Goal: Task Accomplishment & Management: Manage account settings

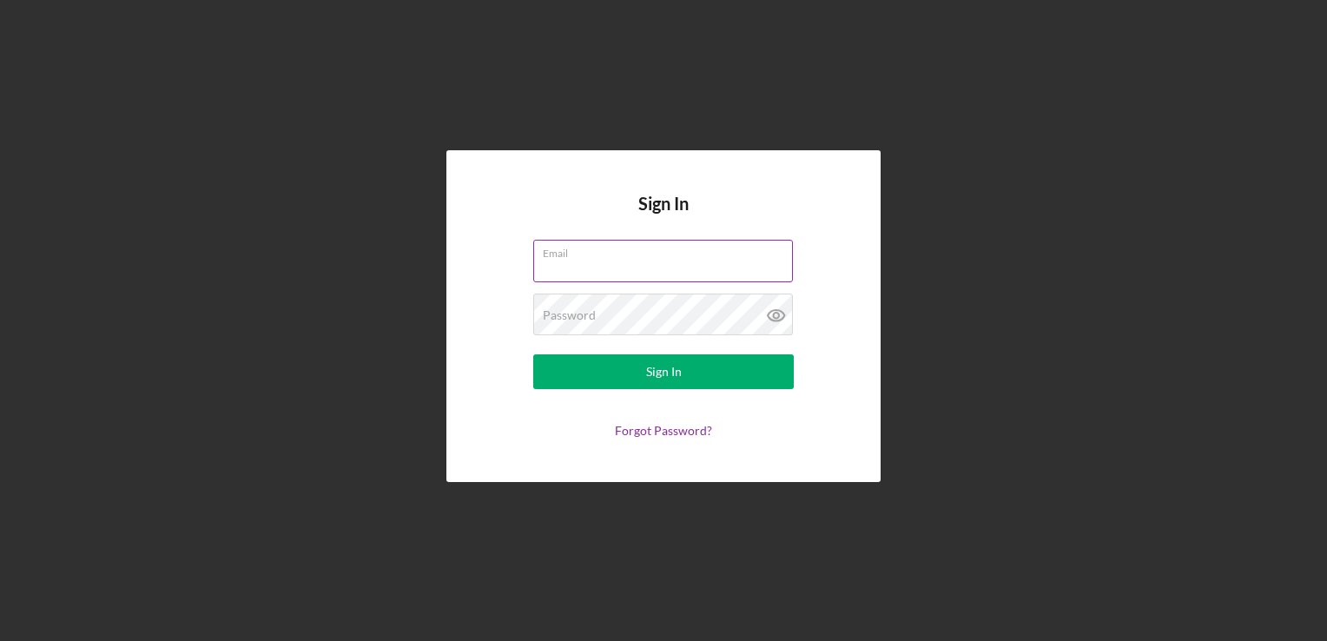
click at [674, 263] on input "Email" at bounding box center [663, 261] width 260 height 42
type input "[EMAIL_ADDRESS][DOMAIN_NAME]"
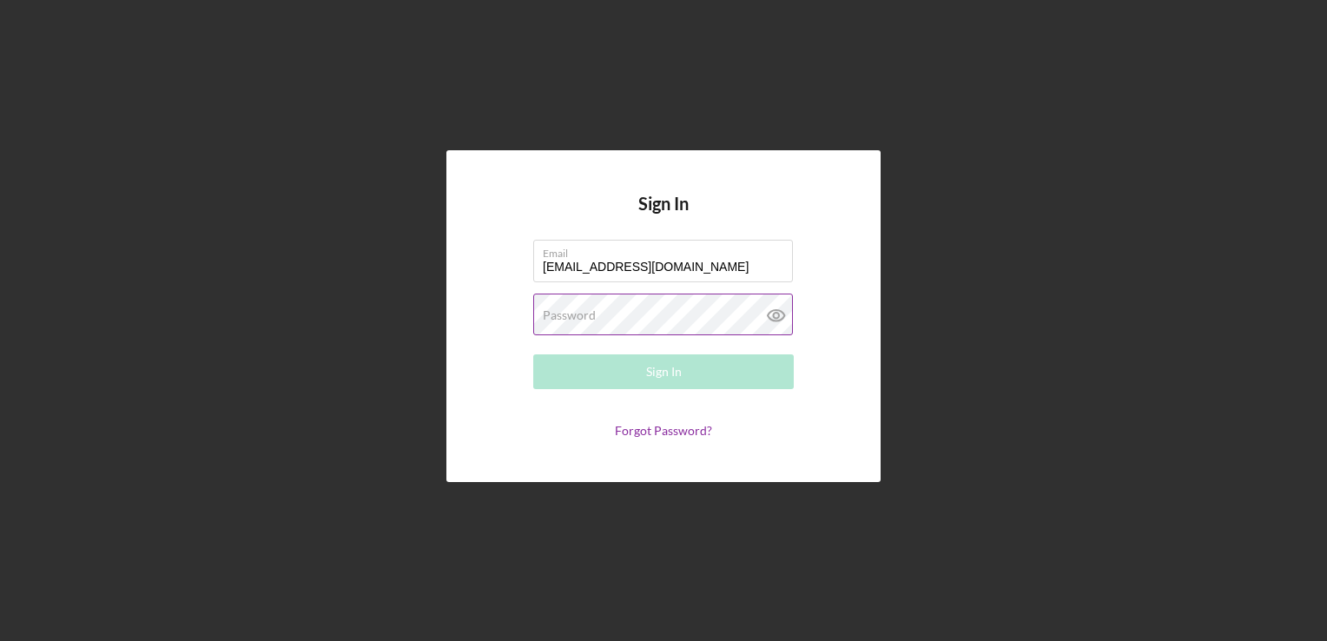
click at [556, 305] on div "Password Required" at bounding box center [663, 315] width 261 height 43
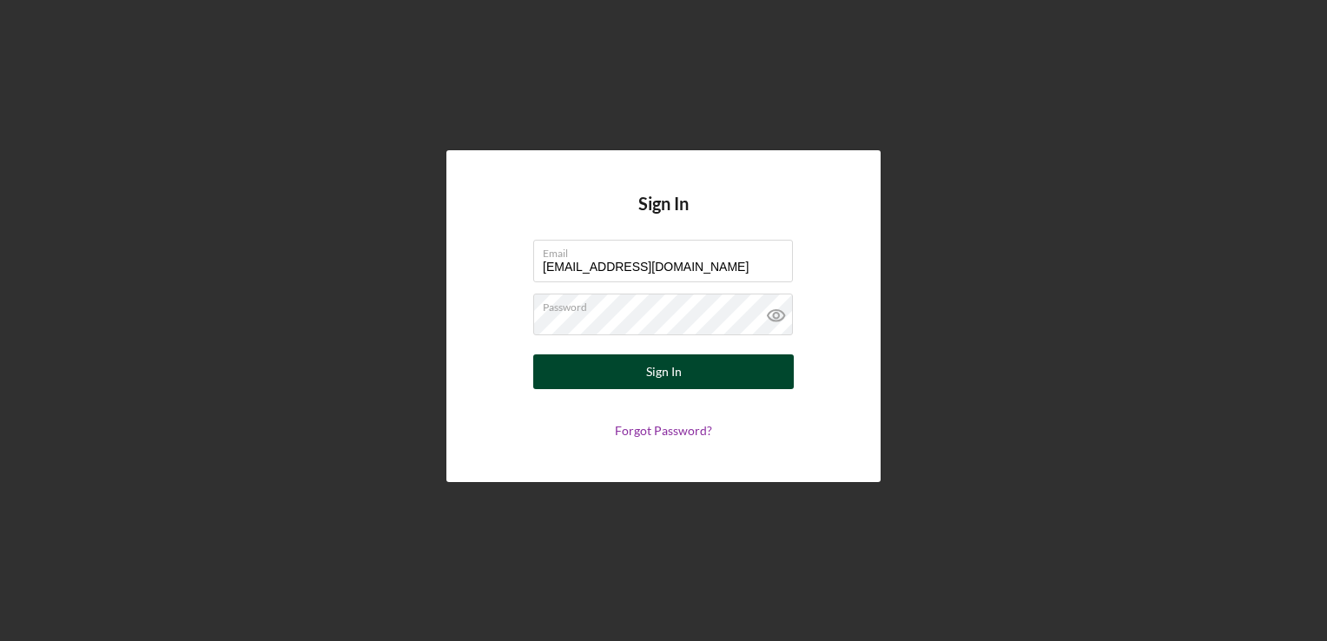
click at [651, 380] on div "Sign In" at bounding box center [664, 371] width 36 height 35
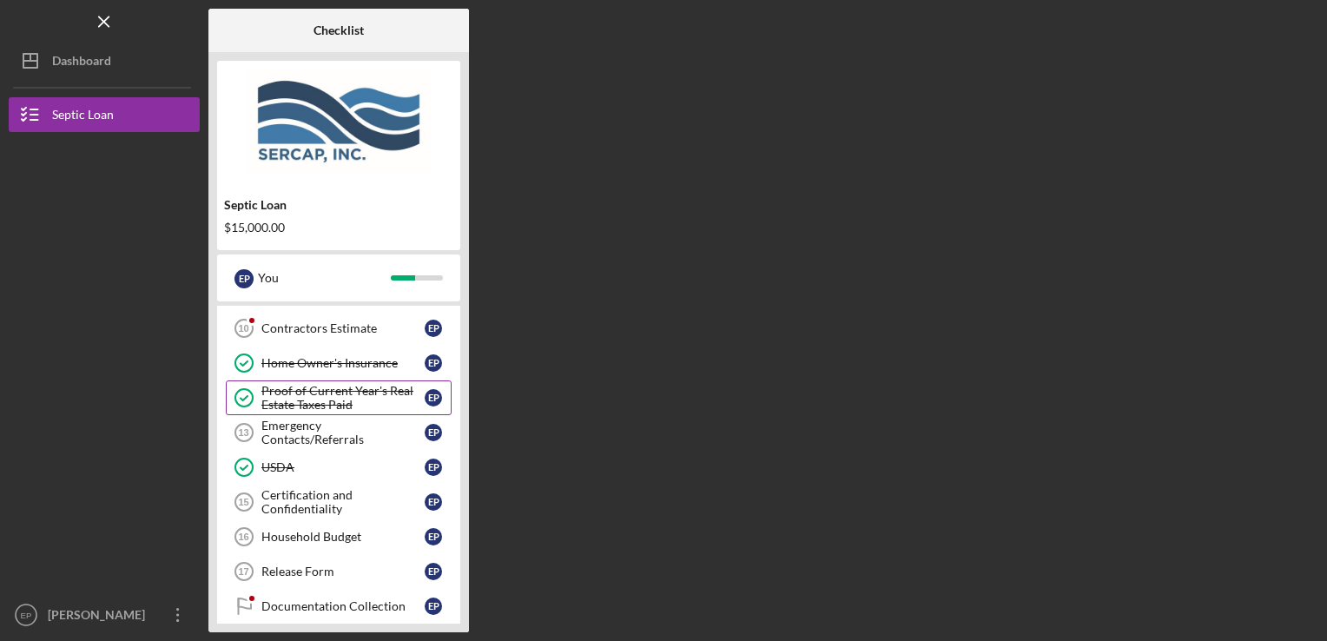
scroll to position [347, 0]
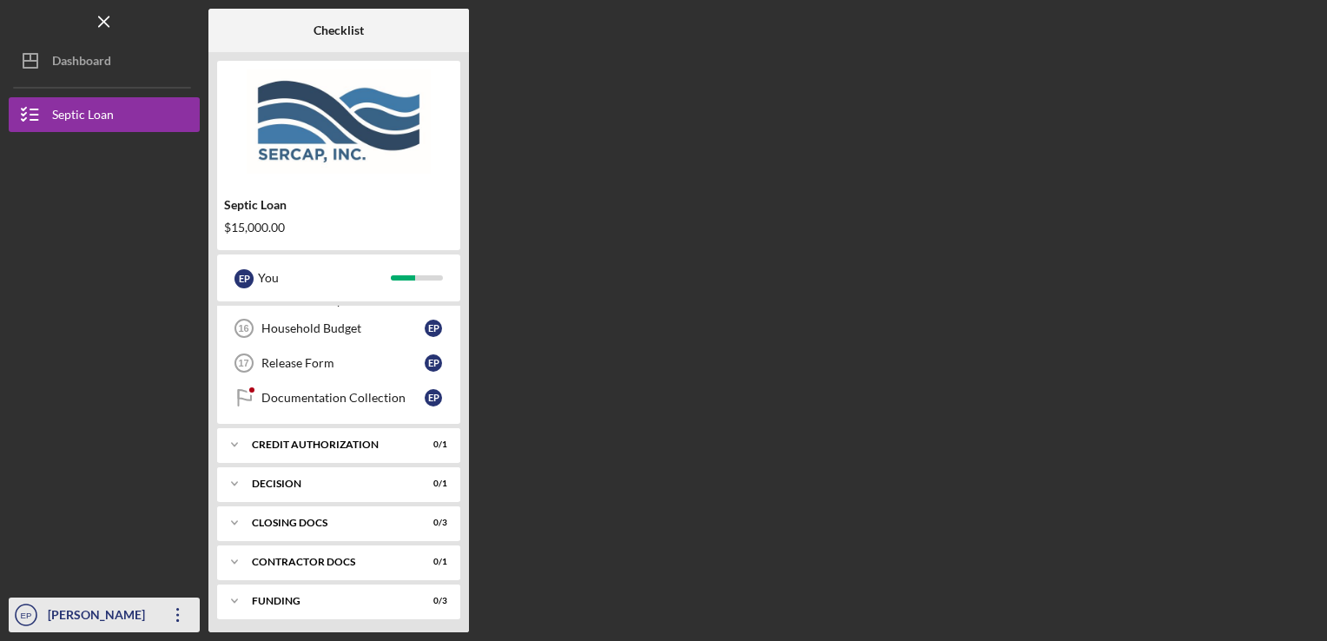
click at [174, 613] on icon "Icon/Overflow" at bounding box center [177, 614] width 43 height 43
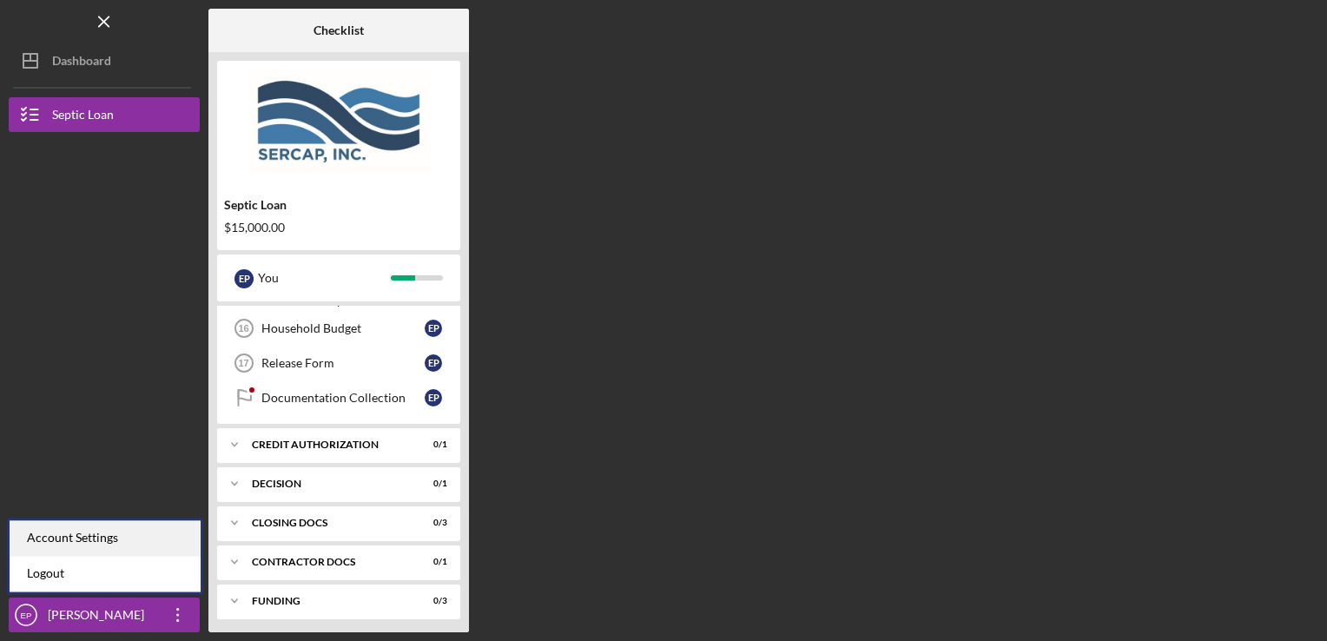
click at [94, 543] on div "Account Settings" at bounding box center [105, 538] width 191 height 36
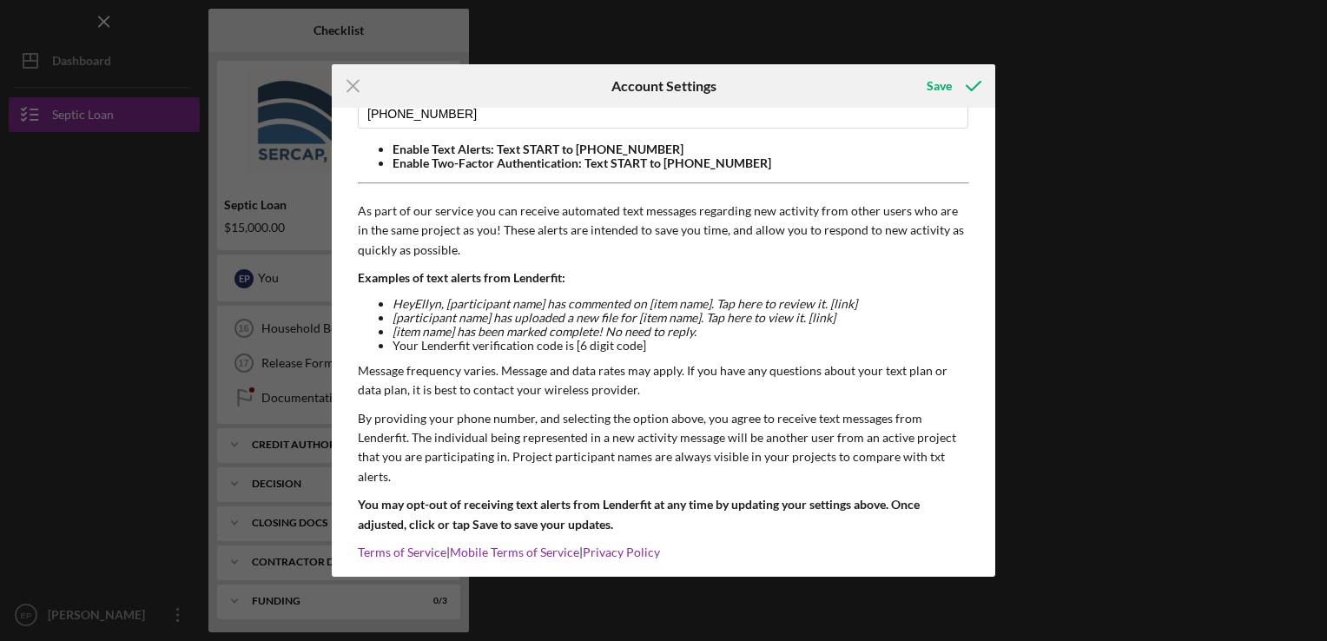
scroll to position [141, 0]
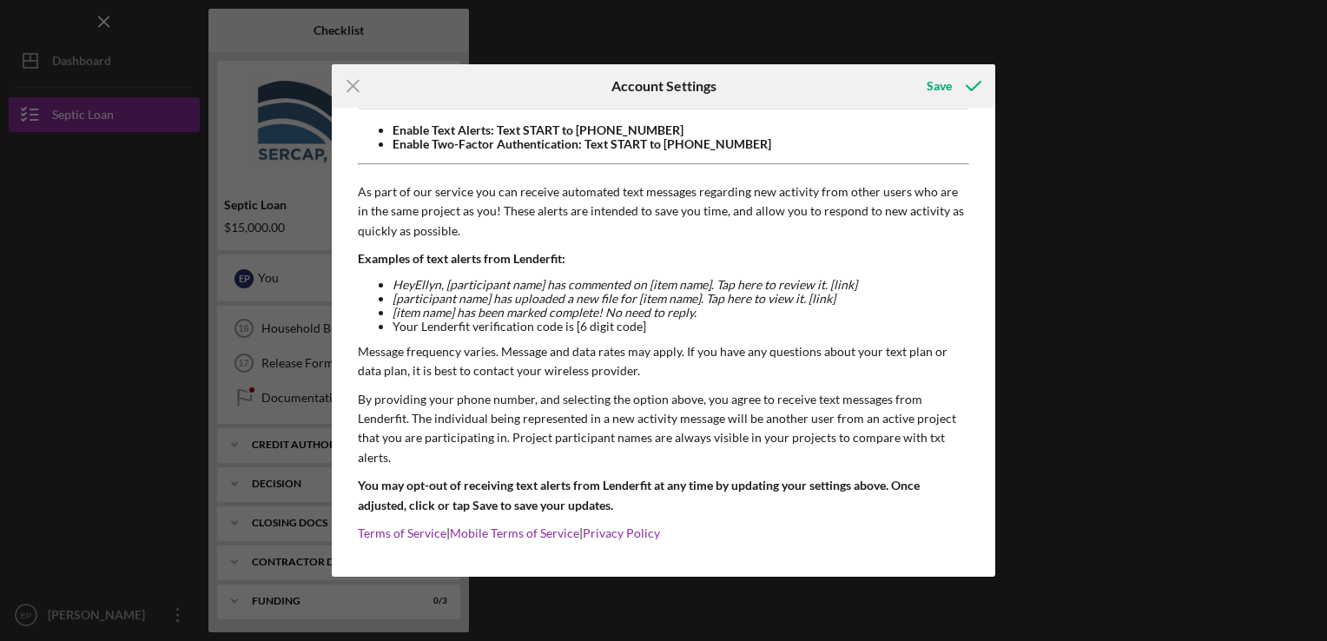
click at [1155, 142] on div "Icon/Menu Close Account Settings Save Email Address [EMAIL_ADDRESS][DOMAIN_NAME…" at bounding box center [663, 320] width 1327 height 641
click at [359, 86] on icon "Icon/Menu Close" at bounding box center [353, 85] width 43 height 43
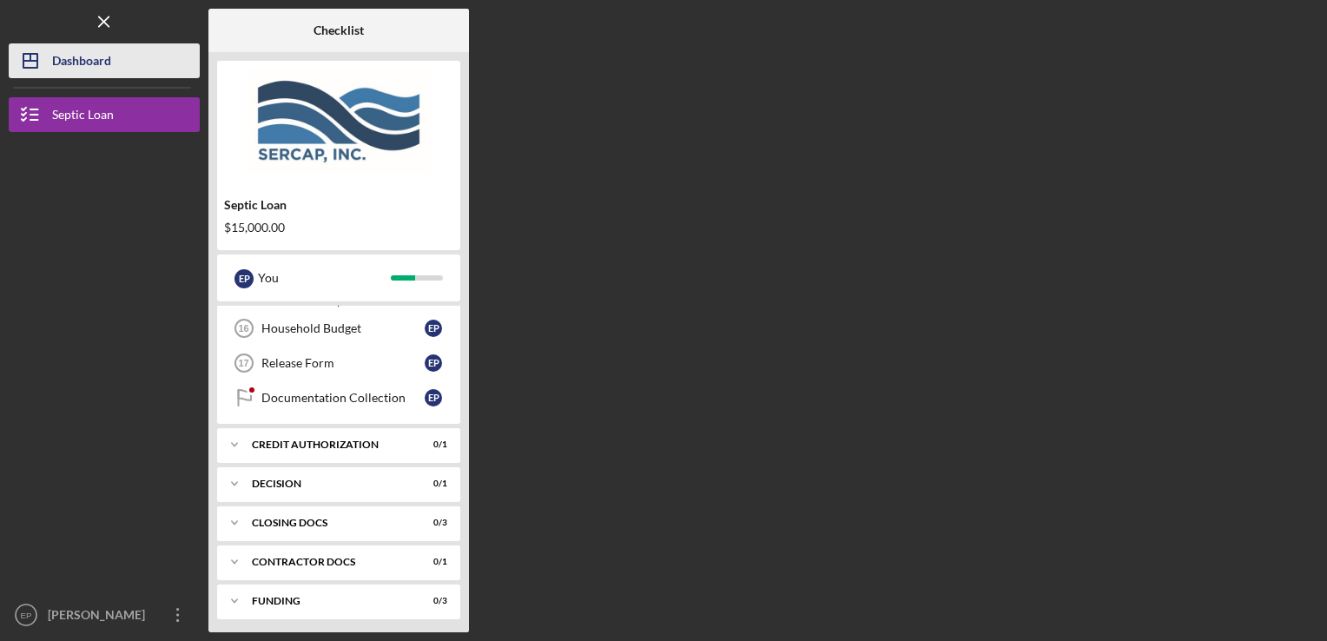
click at [136, 69] on button "Icon/Dashboard Dashboard" at bounding box center [104, 60] width 191 height 35
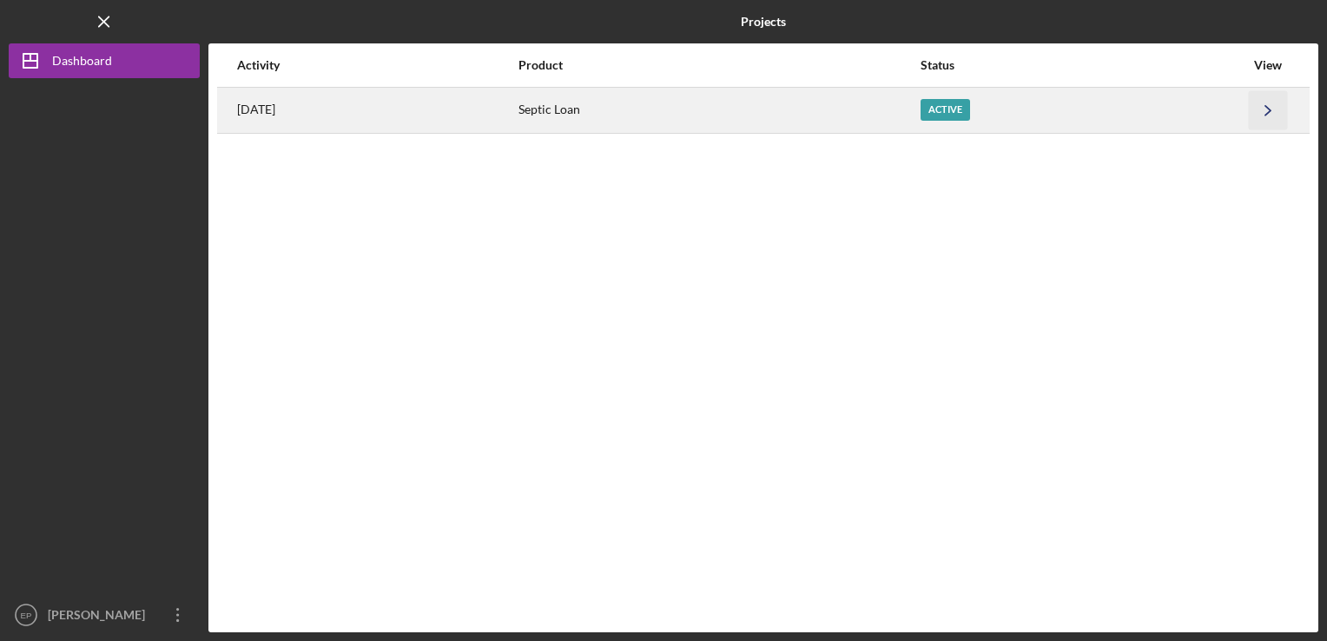
click at [1266, 109] on icon "Icon/Navigate" at bounding box center [1268, 109] width 39 height 39
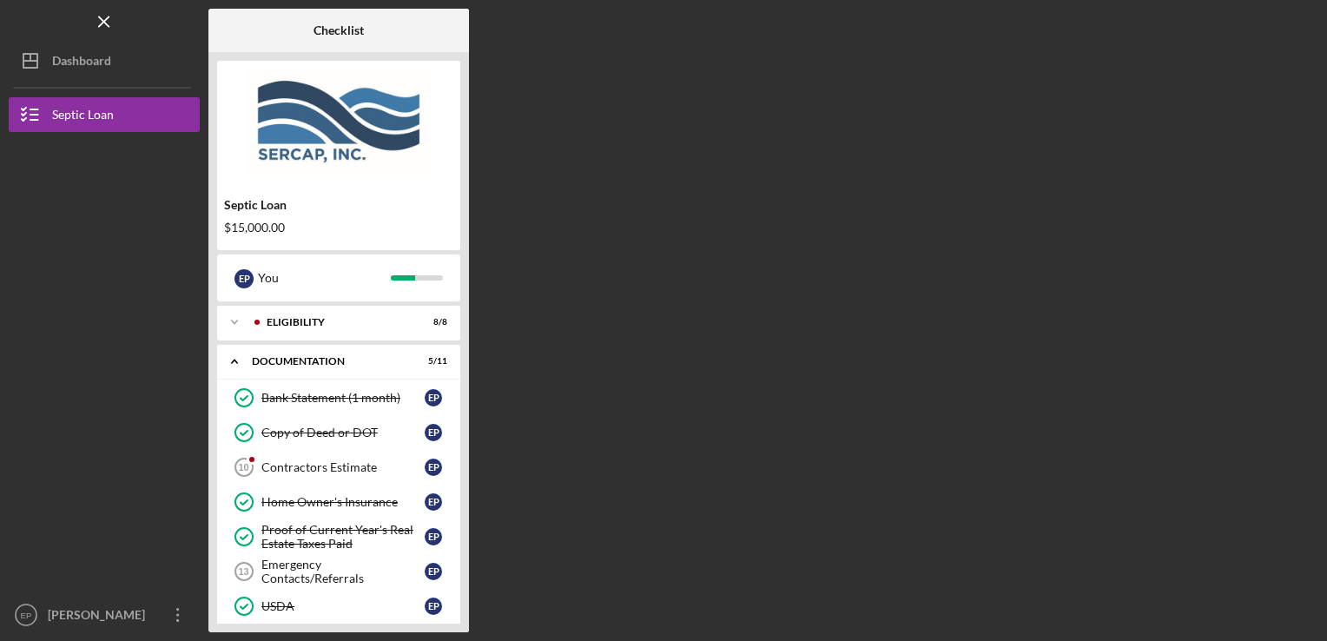
click at [215, 324] on div "Septic Loan $15,000.00 E P You Icon/Expander Eligibility 8 / 8 Icon/Expander Do…" at bounding box center [338, 342] width 261 height 580
click at [235, 327] on icon "Icon/Expander" at bounding box center [234, 322] width 35 height 35
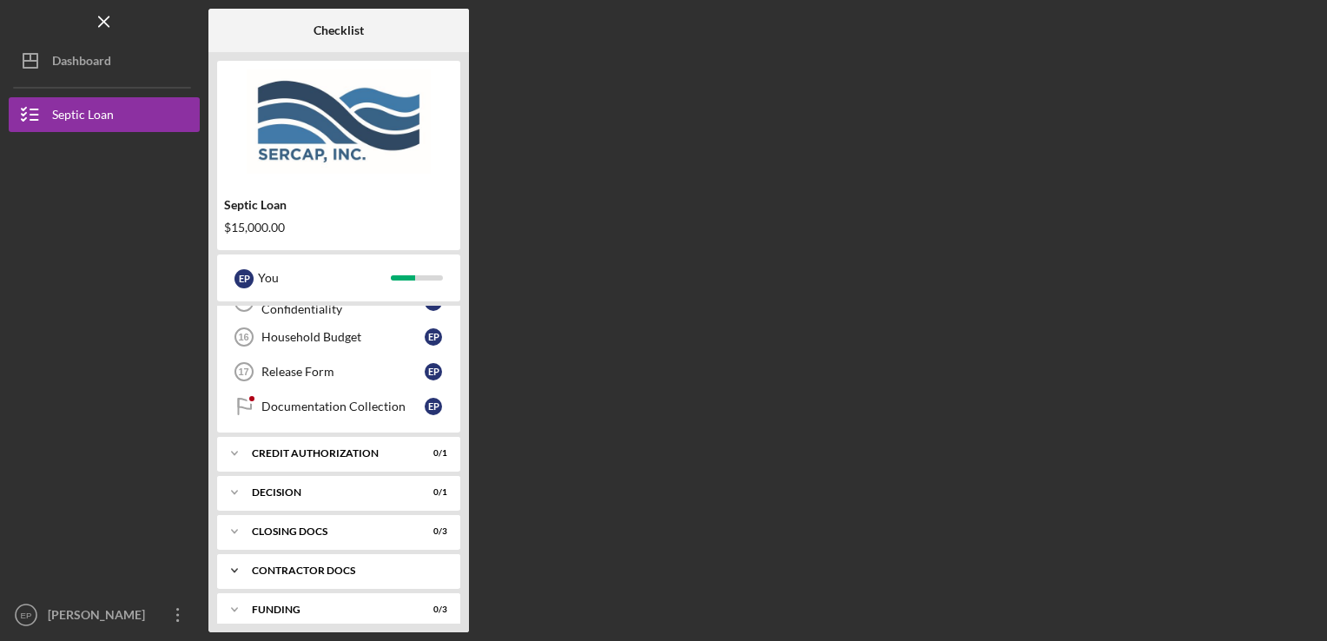
scroll to position [632, 0]
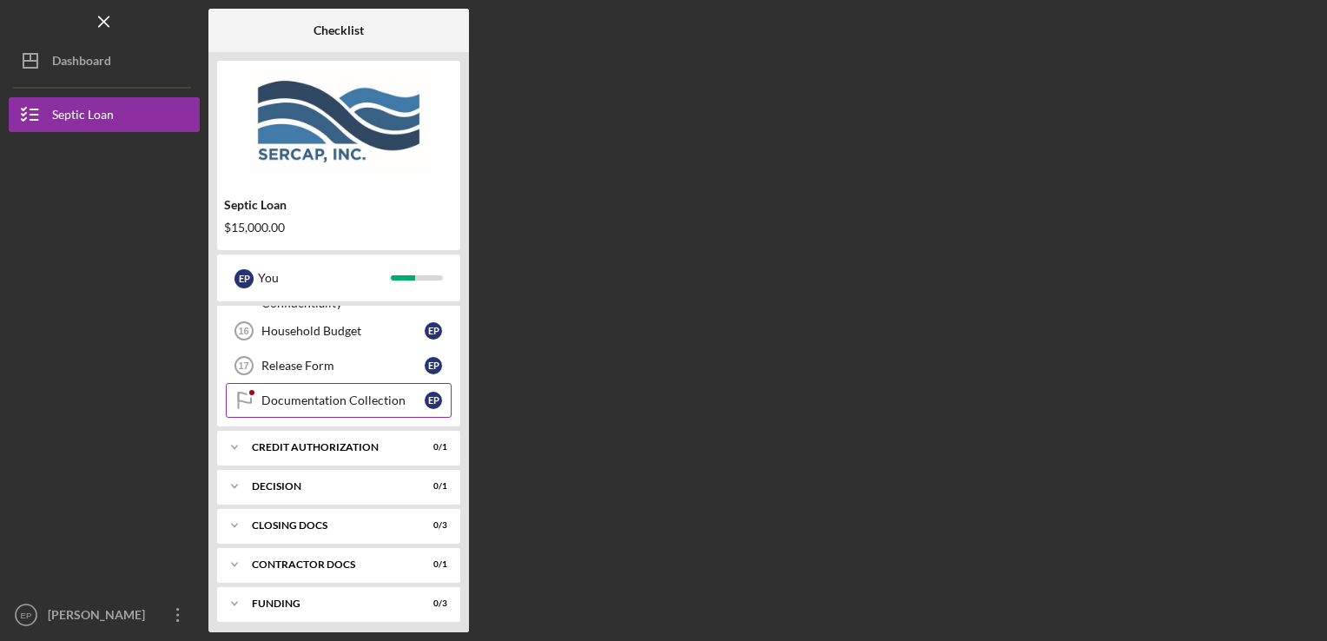
click at [351, 395] on div "Documentation Collection" at bounding box center [342, 400] width 163 height 14
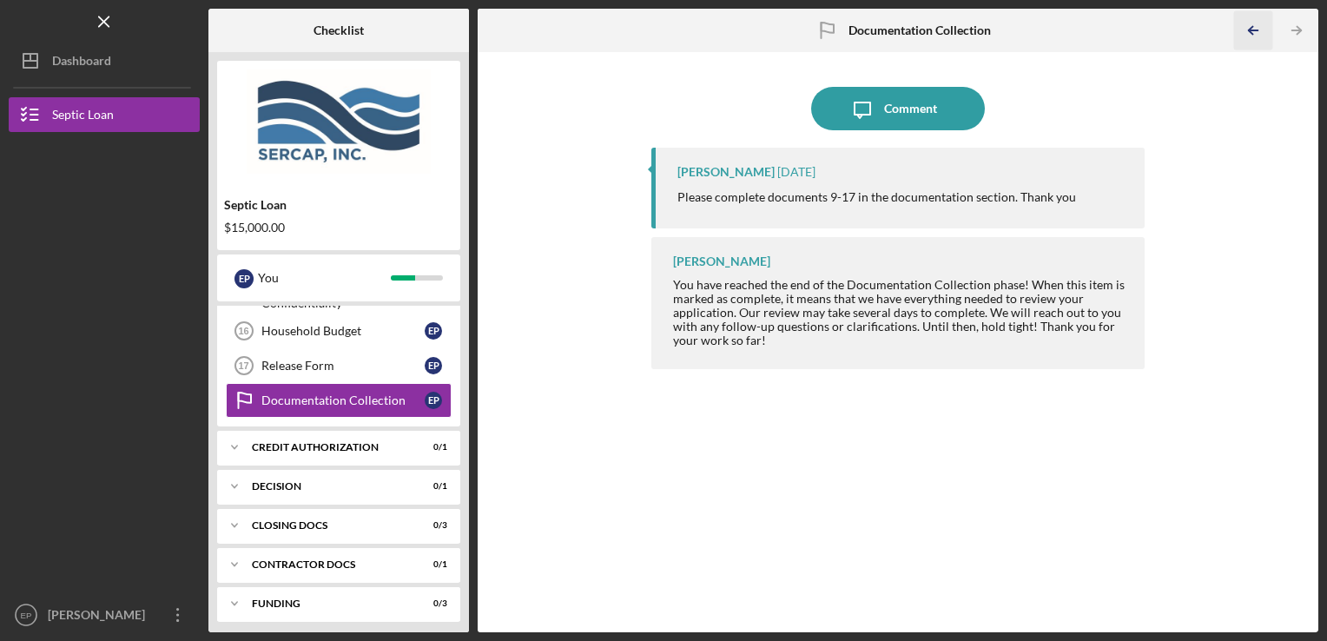
click at [1253, 32] on icon "Icon/Table Pagination Arrow" at bounding box center [1253, 30] width 39 height 39
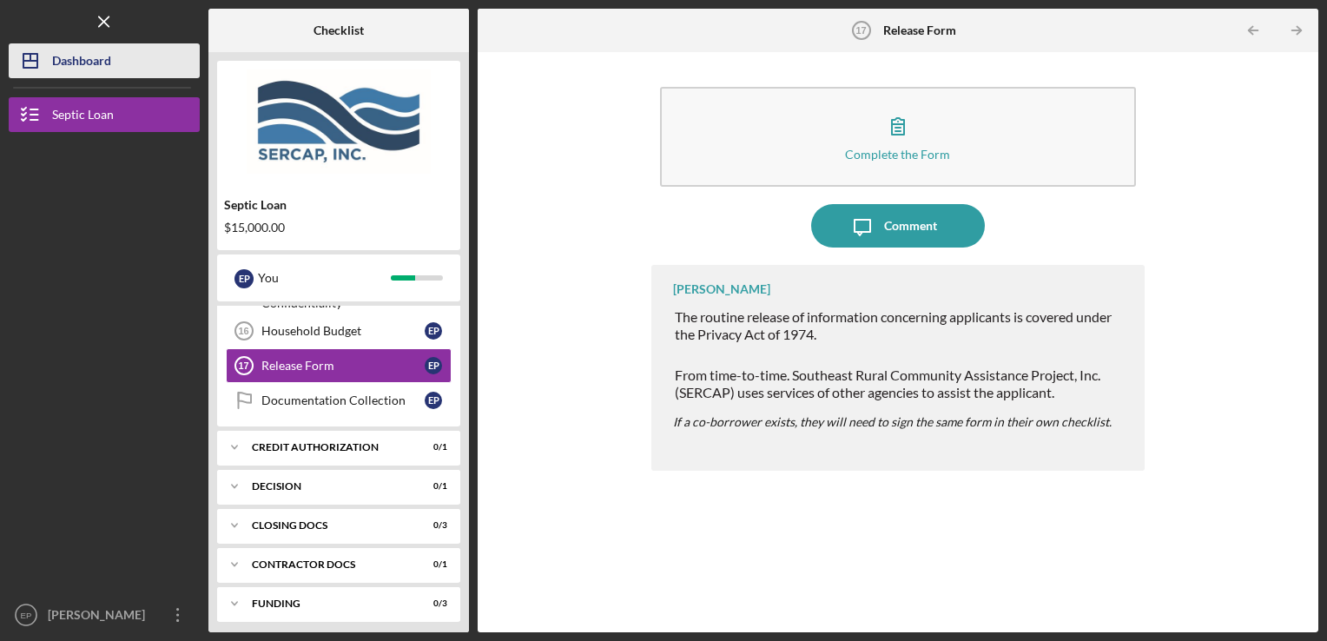
click at [69, 51] on div "Dashboard" at bounding box center [81, 62] width 59 height 39
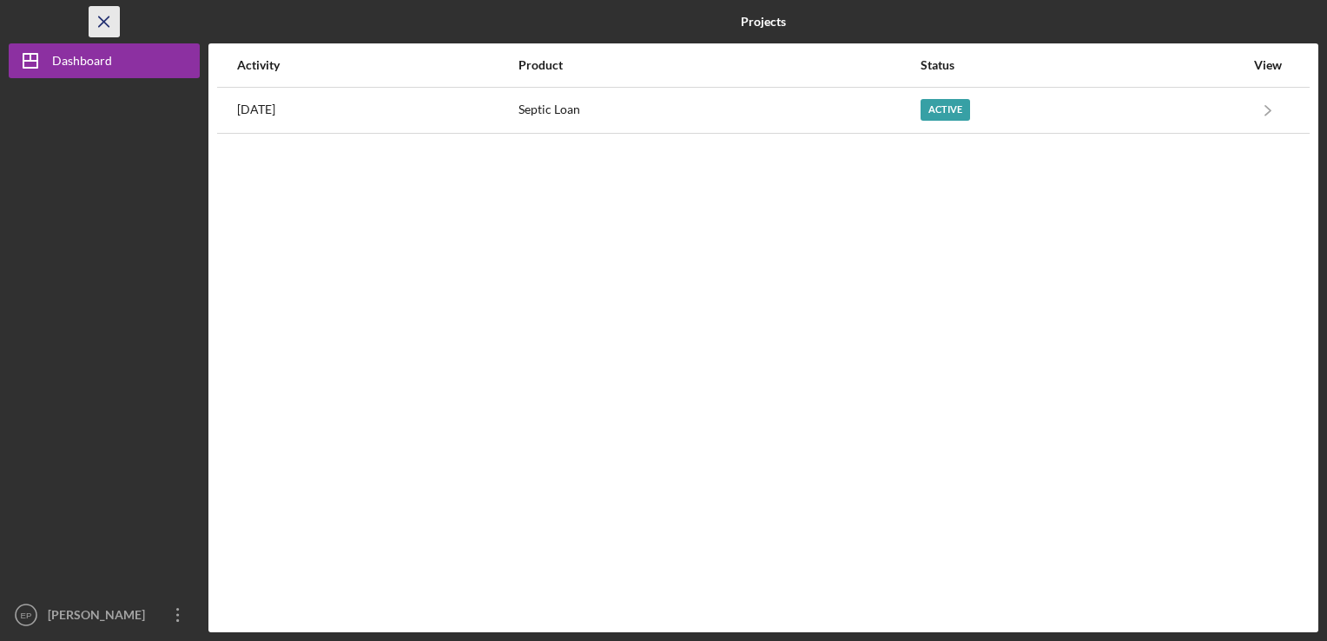
click at [108, 26] on line "button" at bounding box center [104, 22] width 10 height 10
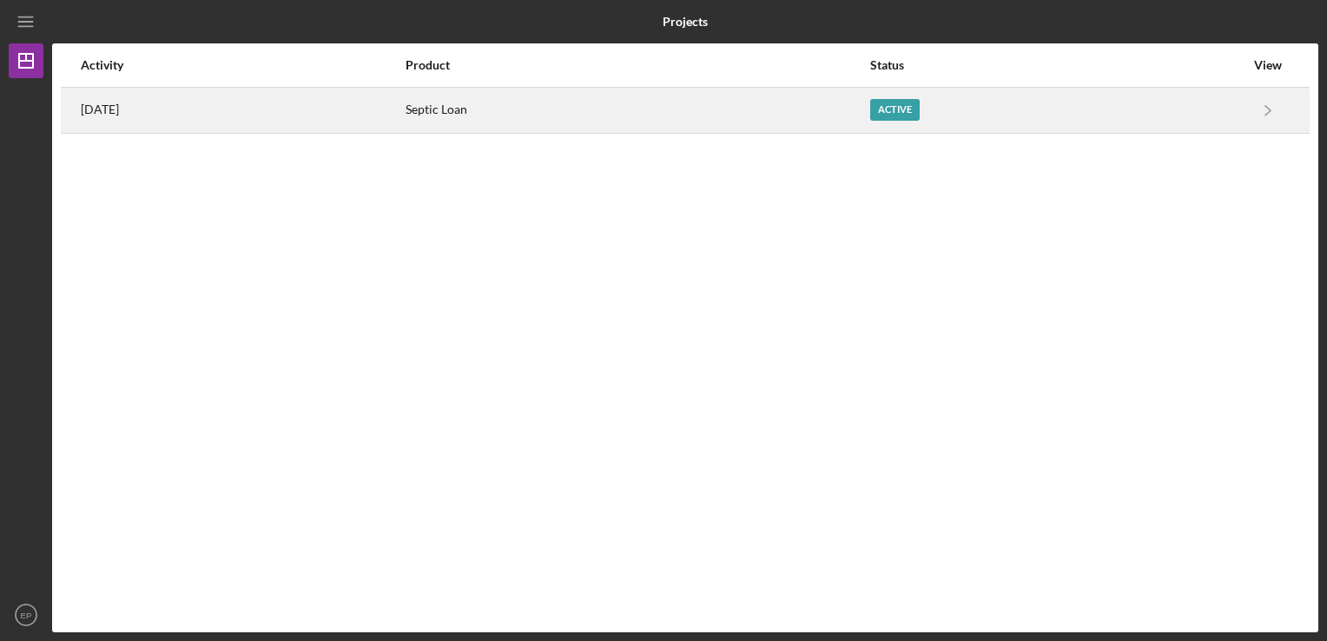
click at [920, 109] on div "Active" at bounding box center [895, 110] width 50 height 22
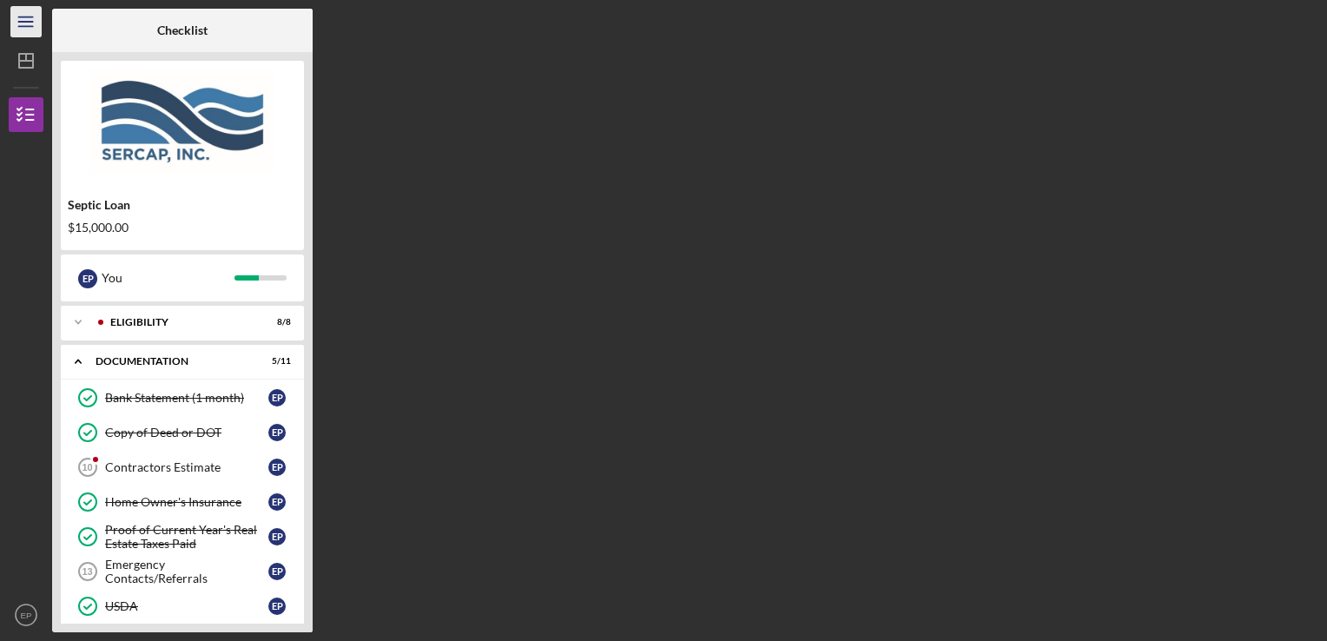
click at [31, 23] on icon "Icon/Menu" at bounding box center [26, 22] width 39 height 39
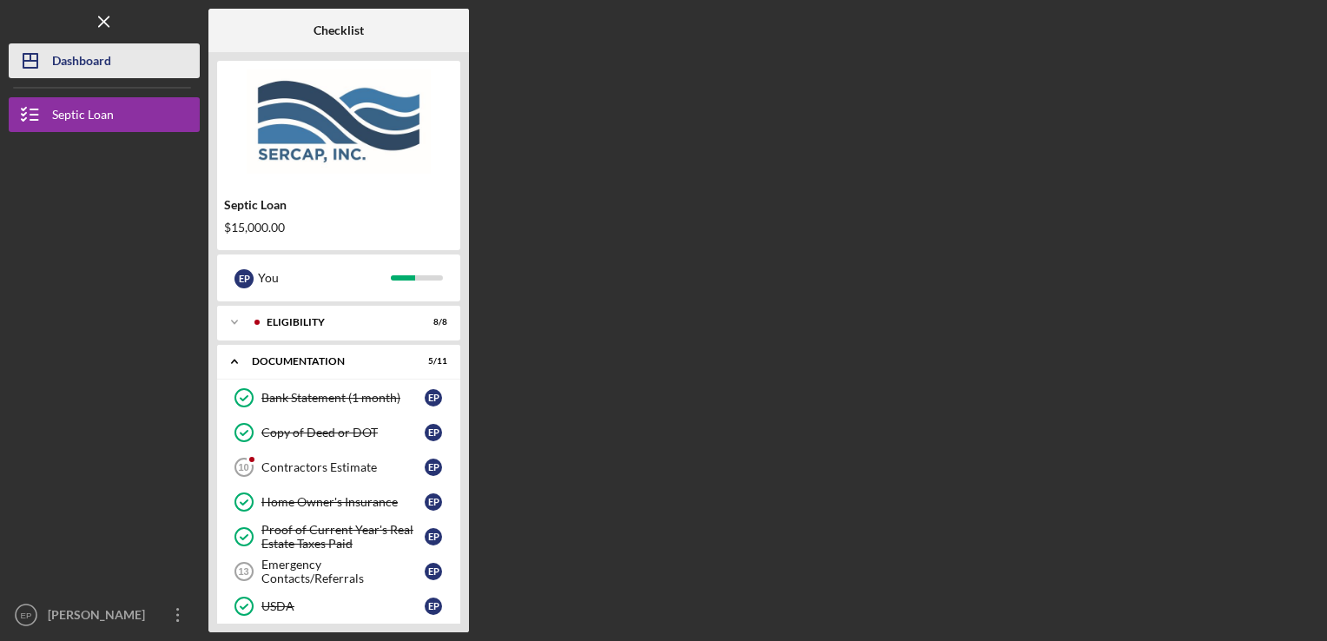
click at [56, 61] on div "Dashboard" at bounding box center [81, 62] width 59 height 39
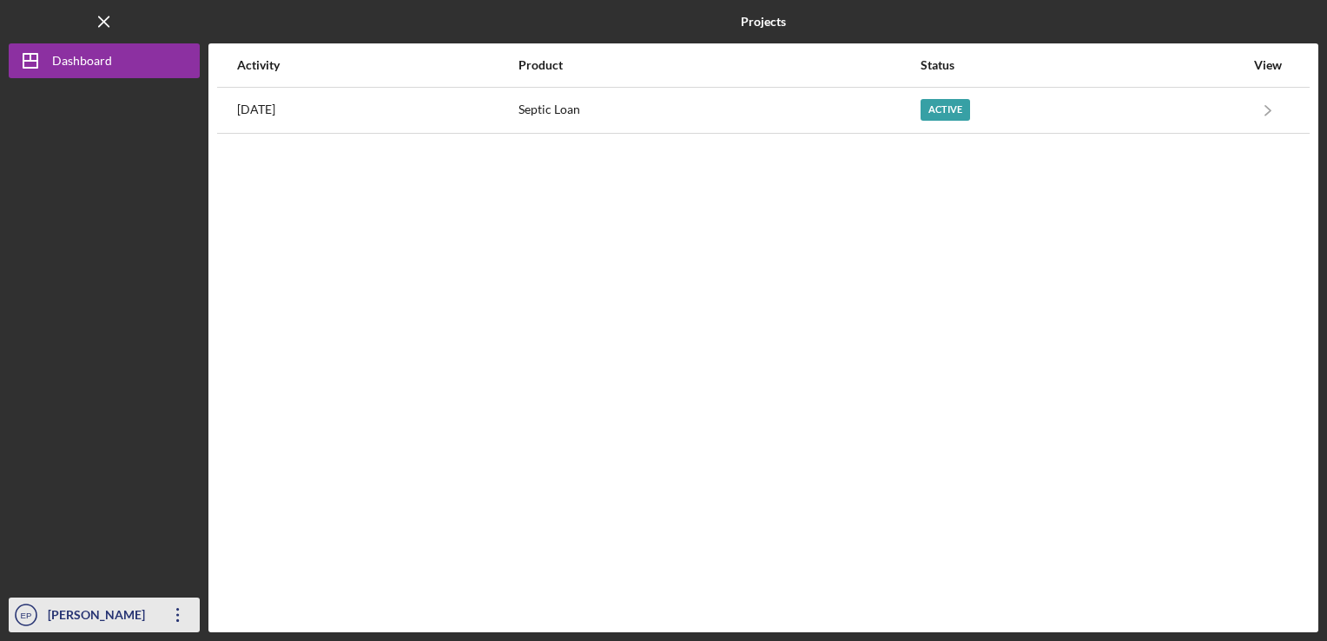
click at [28, 604] on icon "EP" at bounding box center [26, 614] width 35 height 43
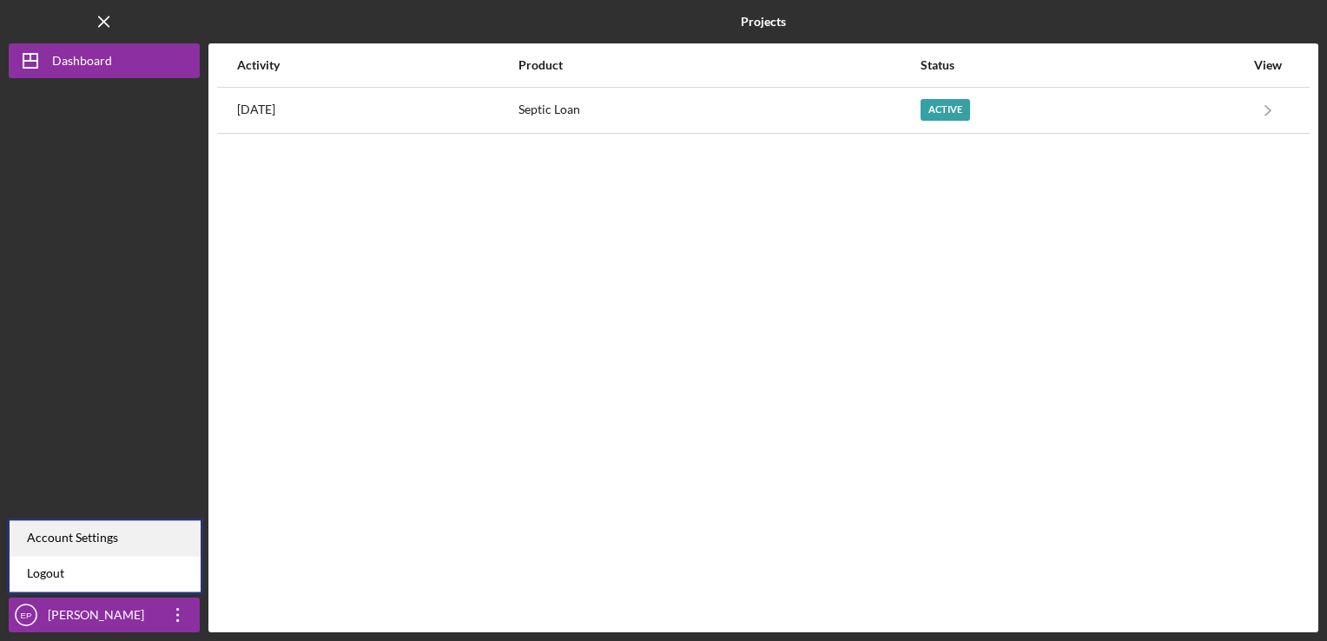
click at [91, 537] on div "Account Settings" at bounding box center [105, 538] width 191 height 36
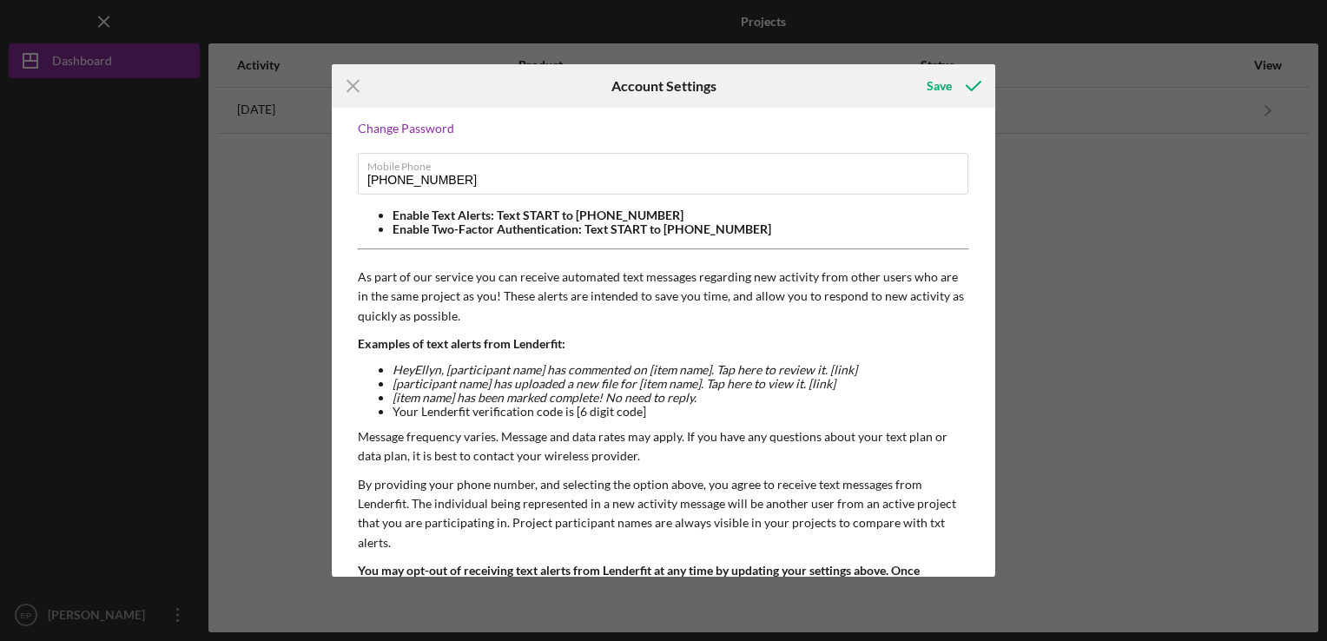
scroll to position [141, 0]
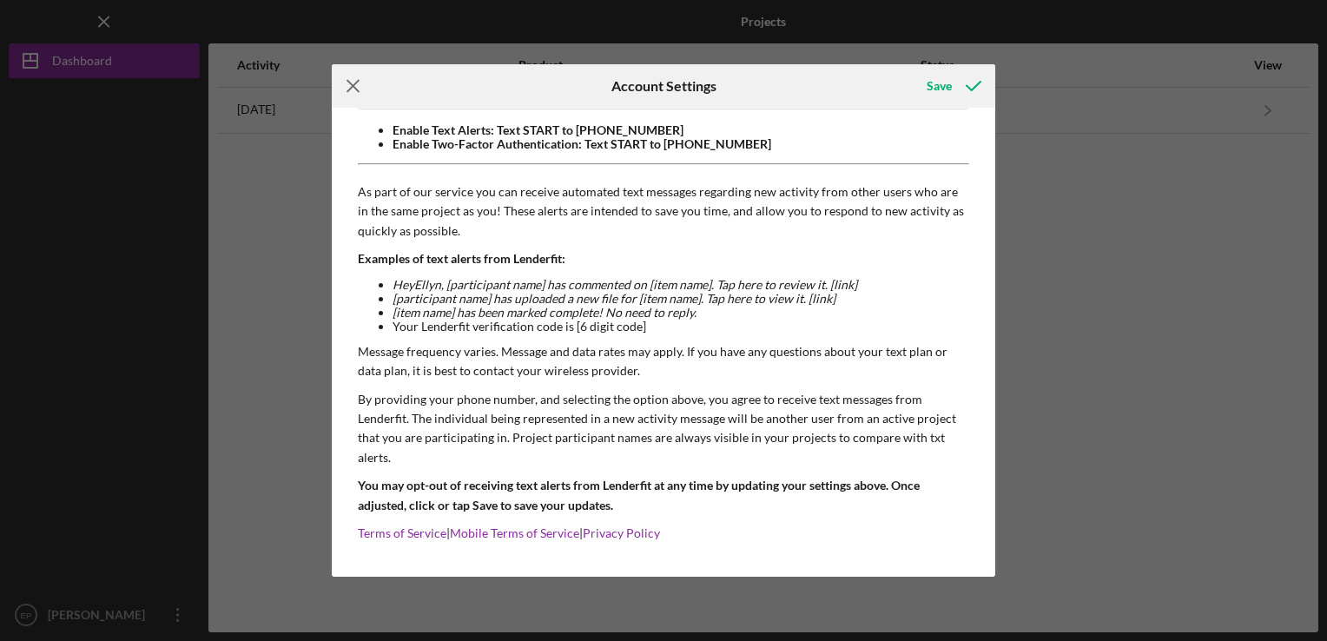
click at [359, 82] on icon "Icon/Menu Close" at bounding box center [353, 85] width 43 height 43
